Goal: Task Accomplishment & Management: Use online tool/utility

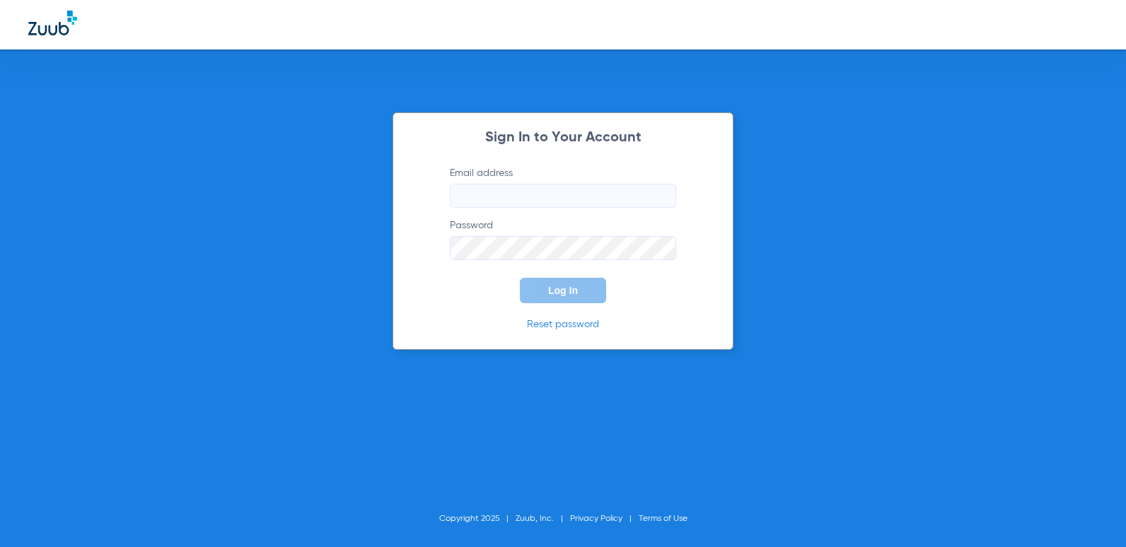
click at [530, 195] on input "Email address" at bounding box center [563, 196] width 226 height 24
type input "[EMAIL_ADDRESS][DOMAIN_NAME]"
click at [520, 278] on button "Log In" at bounding box center [563, 290] width 86 height 25
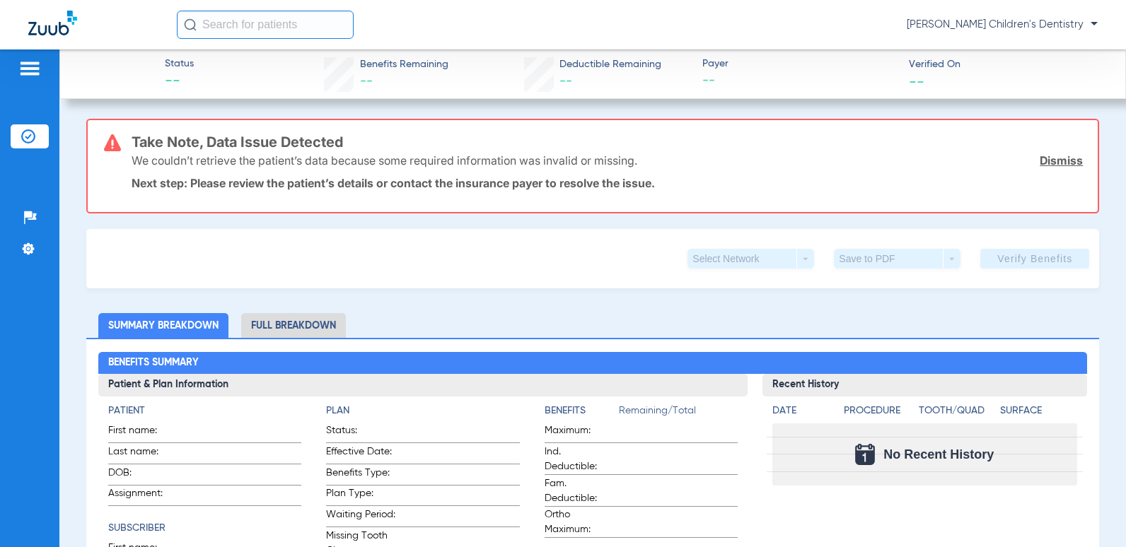
click at [1047, 154] on link "Dismiss" at bounding box center [1060, 160] width 43 height 14
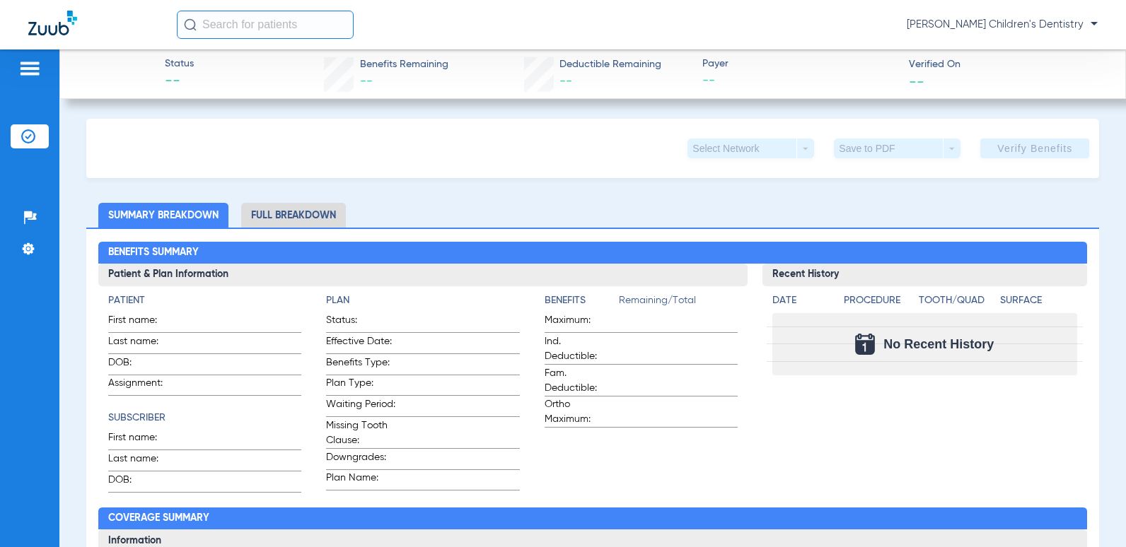
click at [272, 22] on input "text" at bounding box center [265, 25] width 177 height 28
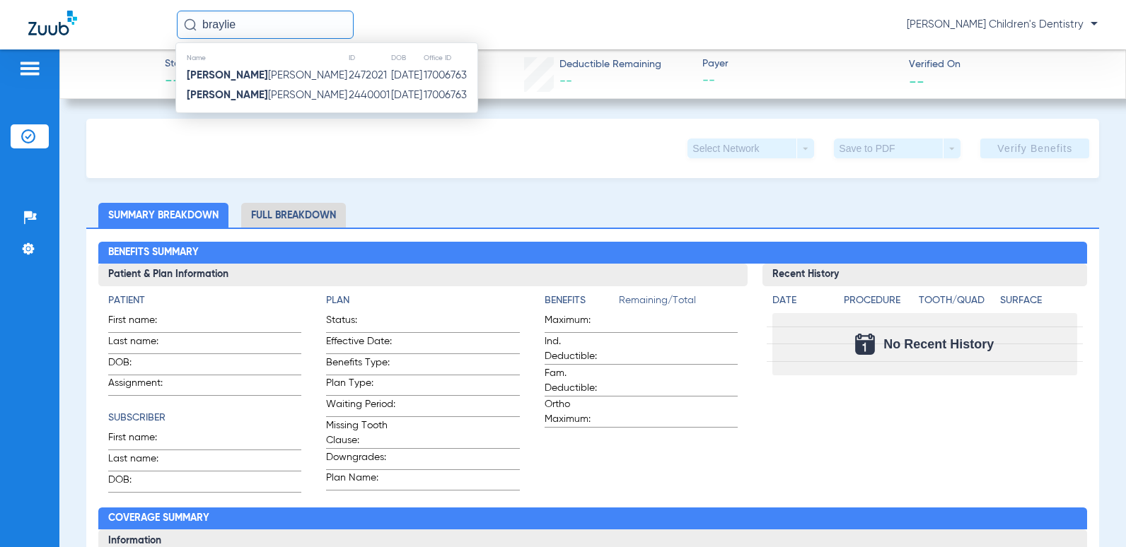
type input "braylie"
click at [423, 104] on td "17006763" at bounding box center [450, 96] width 54 height 20
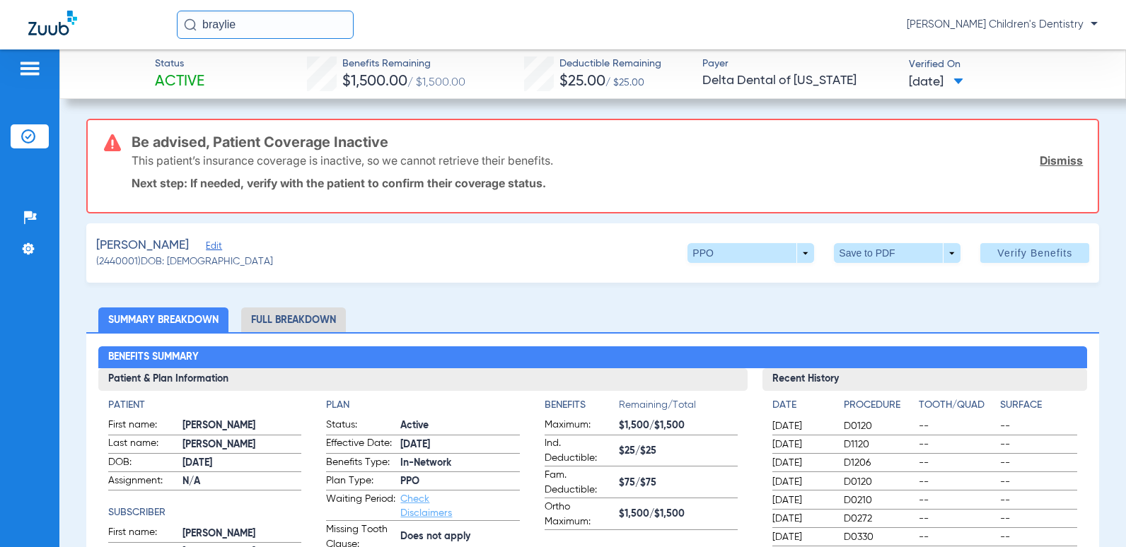
click at [1054, 159] on link "Dismiss" at bounding box center [1060, 160] width 43 height 14
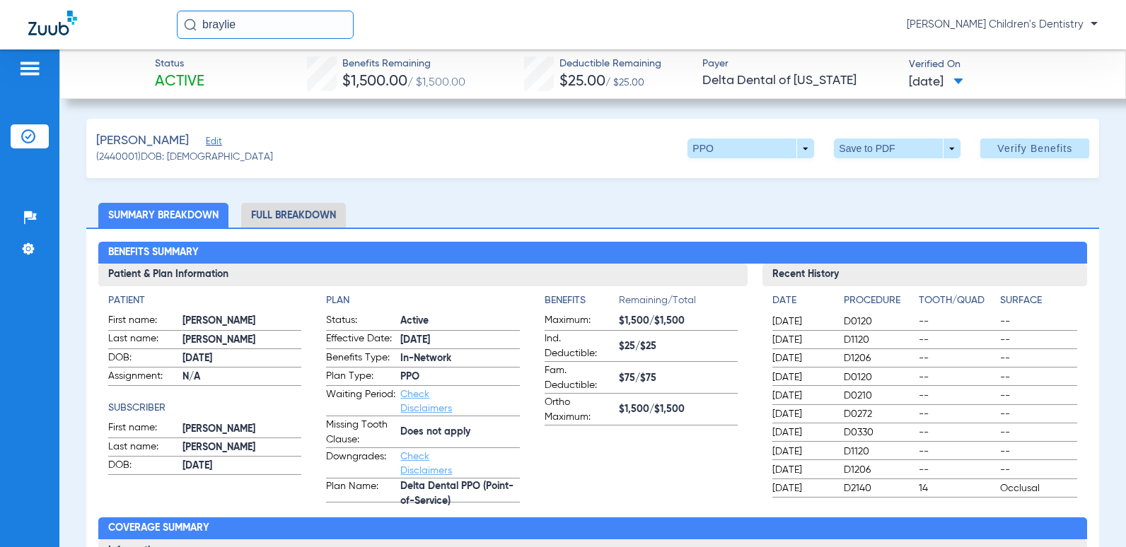
click at [206, 144] on span "Edit" at bounding box center [212, 142] width 13 height 13
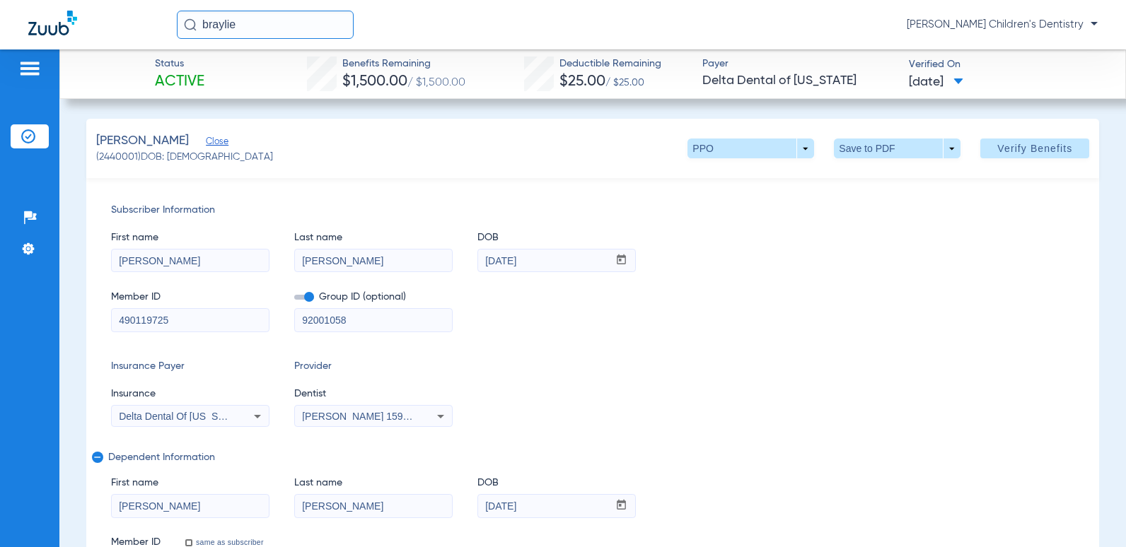
scroll to position [71, 0]
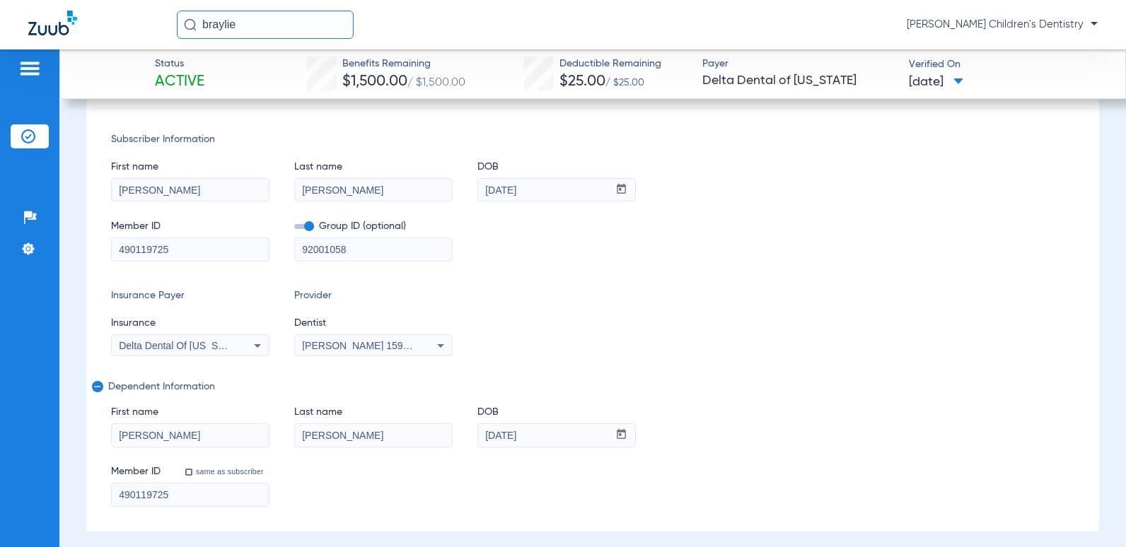
click at [214, 253] on input "490119725" at bounding box center [190, 249] width 157 height 23
drag, startPoint x: 151, startPoint y: 240, endPoint x: 91, endPoint y: 232, distance: 61.3
click at [91, 232] on div "Subscriber Information First name [PERSON_NAME] Last name [PERSON_NAME] DOB mm …" at bounding box center [592, 319] width 1013 height 424
type input "338W24212"
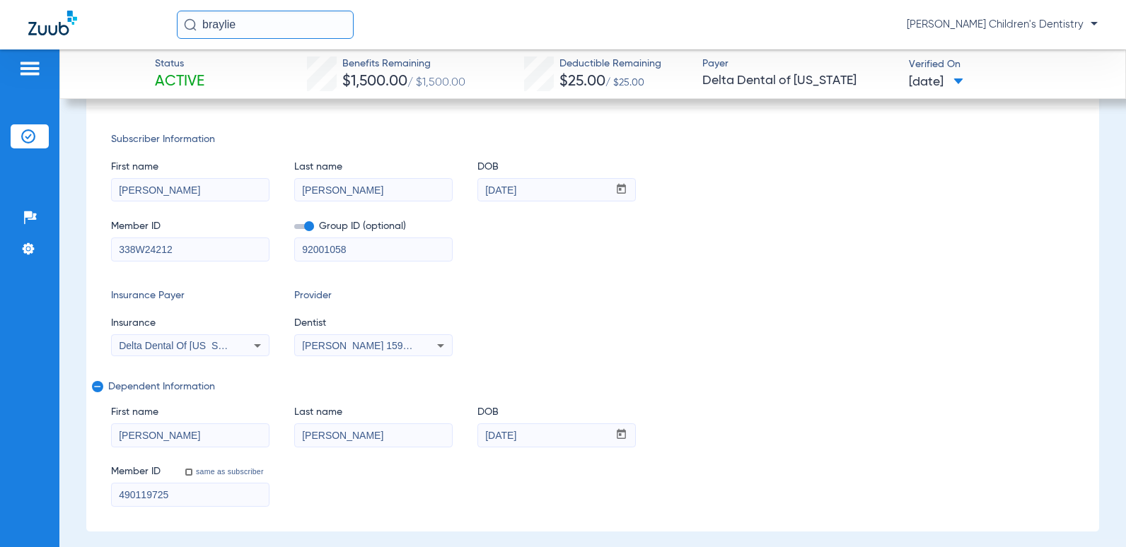
click at [369, 250] on input "92001058" at bounding box center [373, 249] width 157 height 23
click at [214, 350] on span "Delta Dental Of [US_STATE]" at bounding box center [182, 345] width 126 height 11
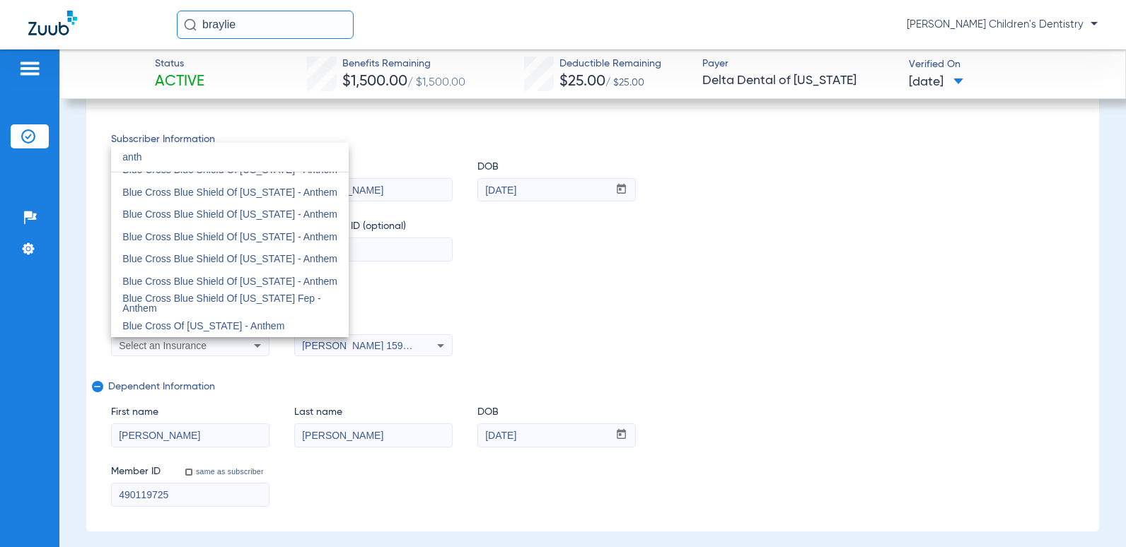
scroll to position [30, 0]
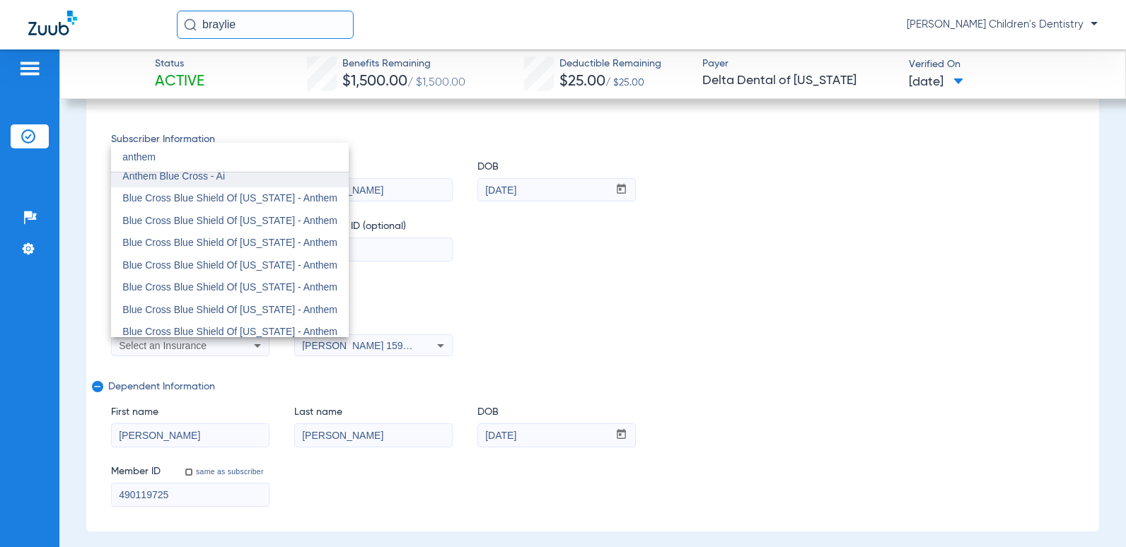
type input "anthem"
click at [211, 177] on span "Anthem Blue Cross - Ai" at bounding box center [173, 175] width 103 height 11
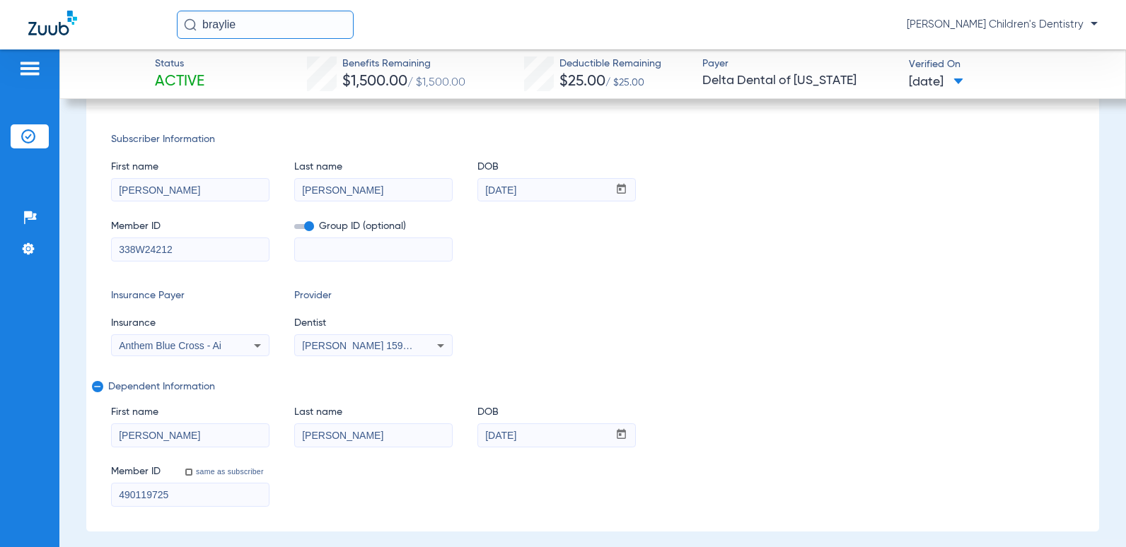
click at [184, 492] on input "490119725" at bounding box center [190, 495] width 157 height 23
drag, startPoint x: 184, startPoint y: 492, endPoint x: 57, endPoint y: 492, distance: 126.6
click at [57, 492] on div "Patients Insurance Verification Setup Help Center Settings Status Active Benefi…" at bounding box center [563, 322] width 1126 height 547
paste input "338W24212"
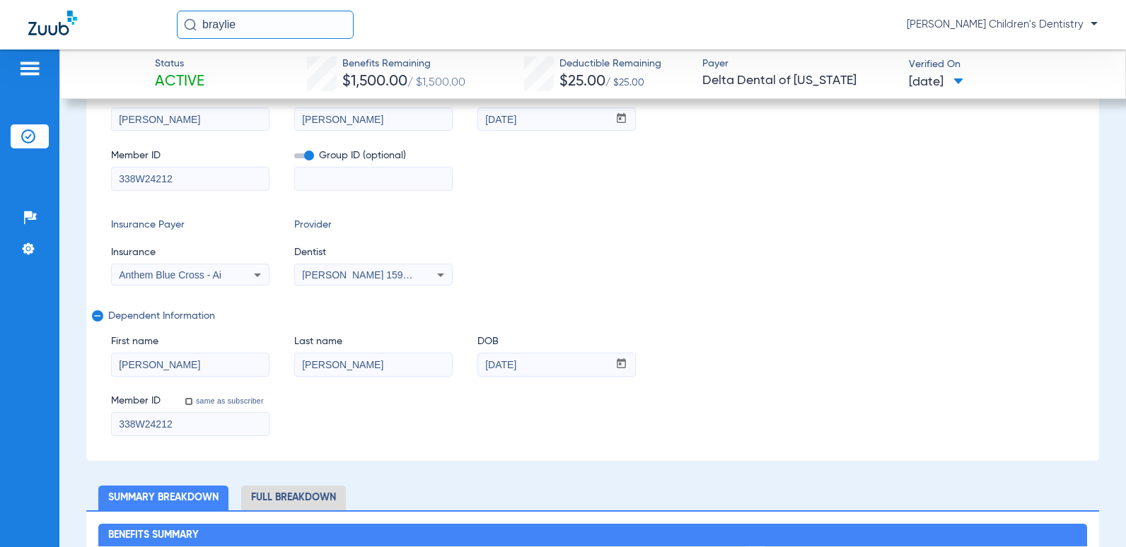
scroll to position [0, 0]
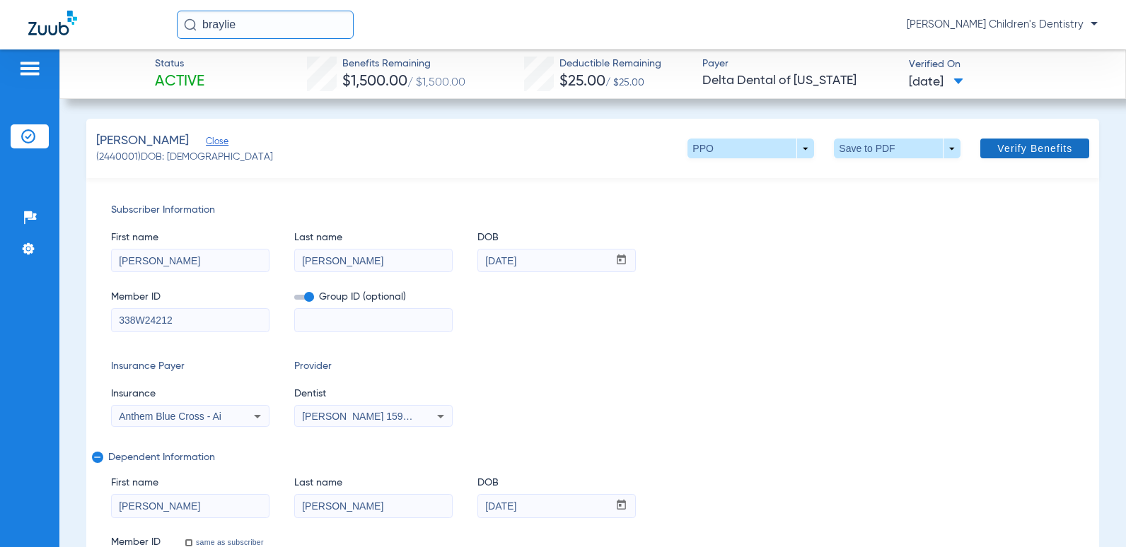
type input "338W24212"
click at [1012, 151] on span "Verify Benefits" at bounding box center [1034, 148] width 75 height 11
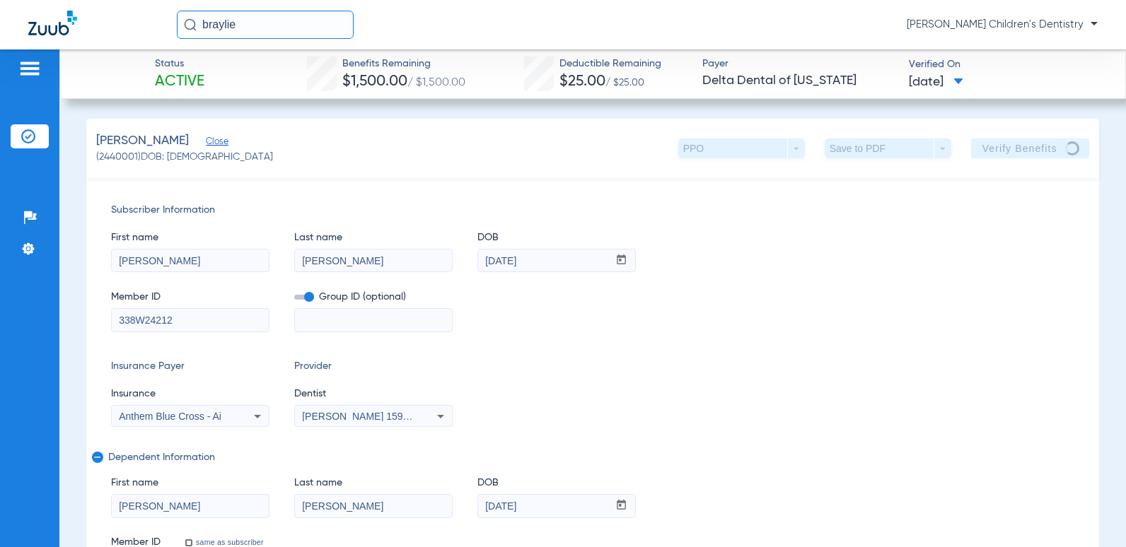
click at [206, 139] on span "Close" at bounding box center [212, 142] width 13 height 13
